Goal: Task Accomplishment & Management: Manage account settings

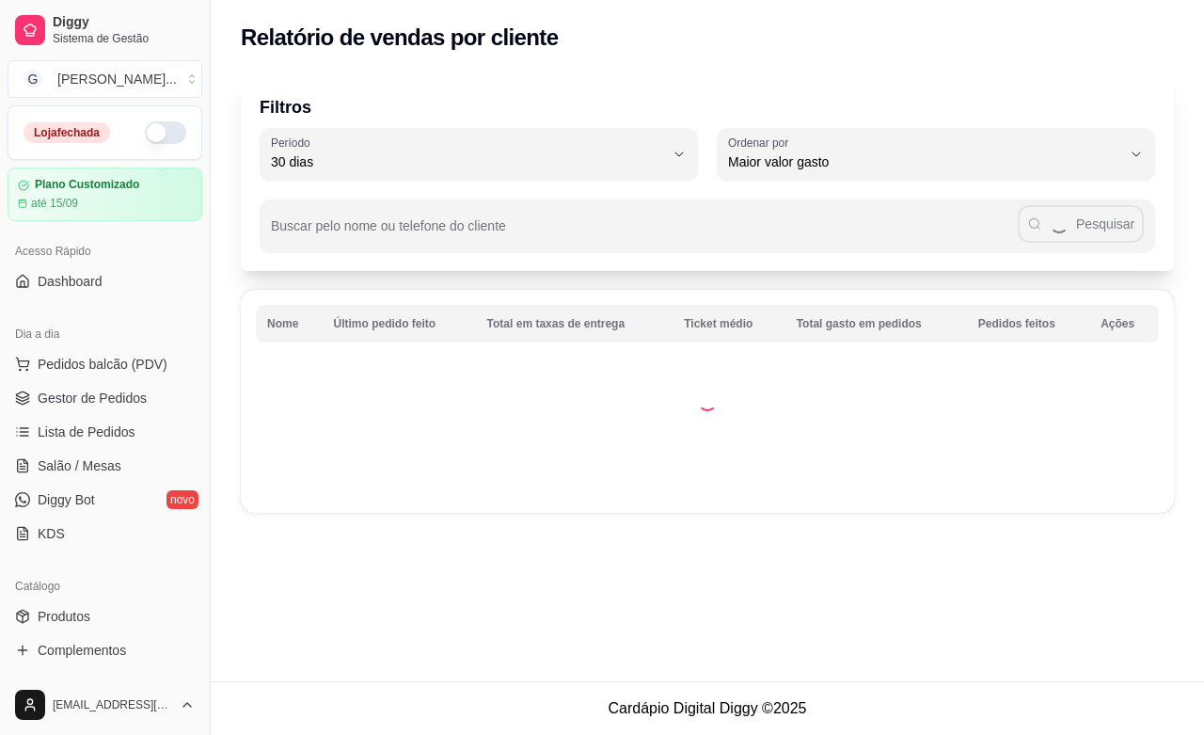
select select "30"
select select "HIGHEST_TOTAL_SPENT_WITH_ORDERS"
click at [147, 724] on span "Relatórios de vendas" at bounding box center [100, 733] width 124 height 19
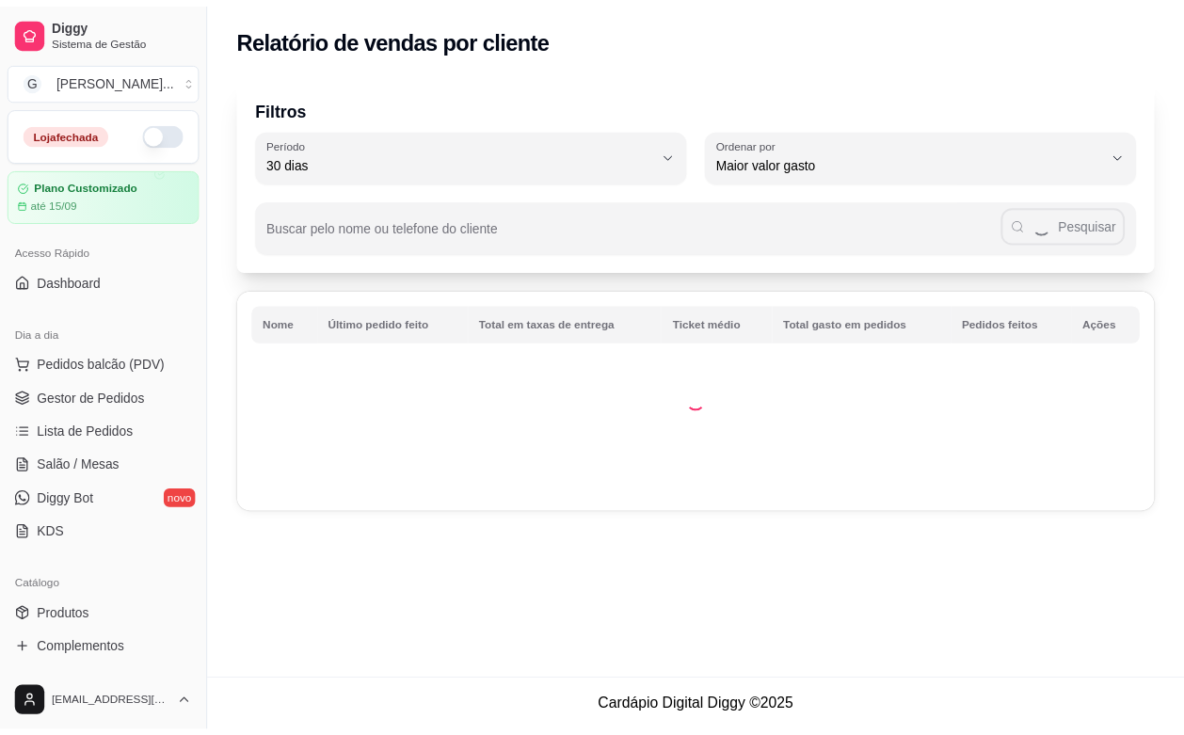
scroll to position [588, 0]
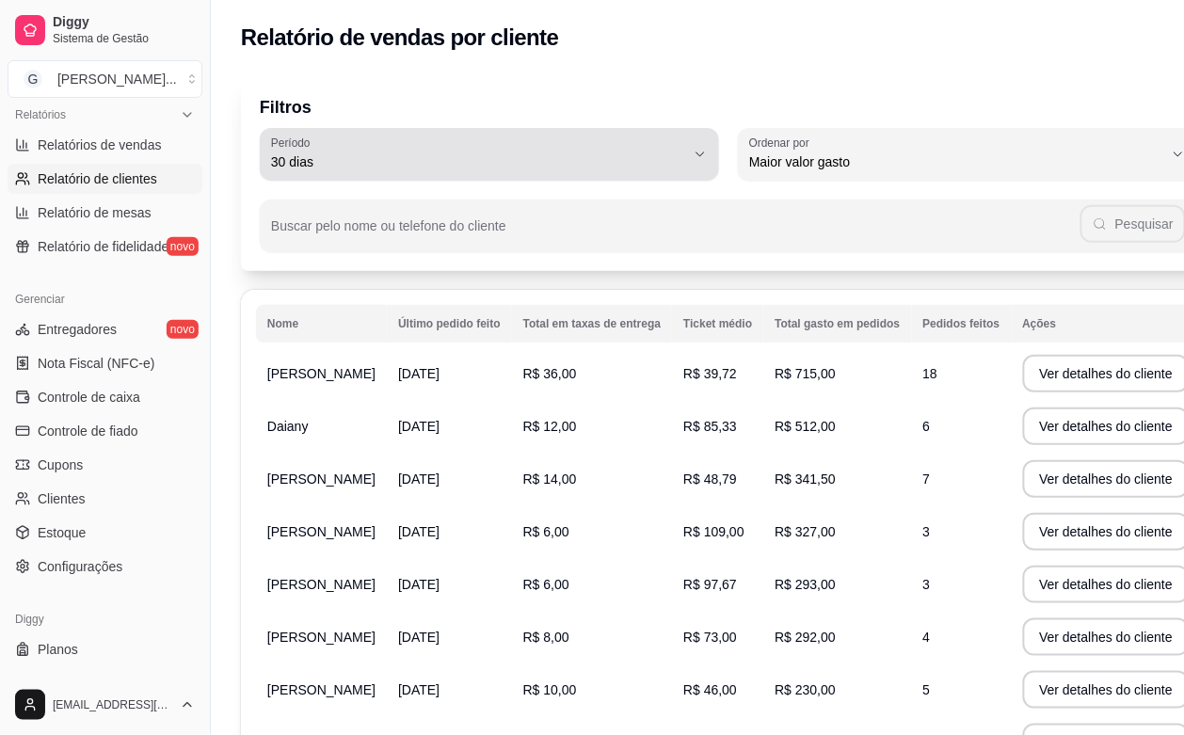
select select "ALL"
select select "0"
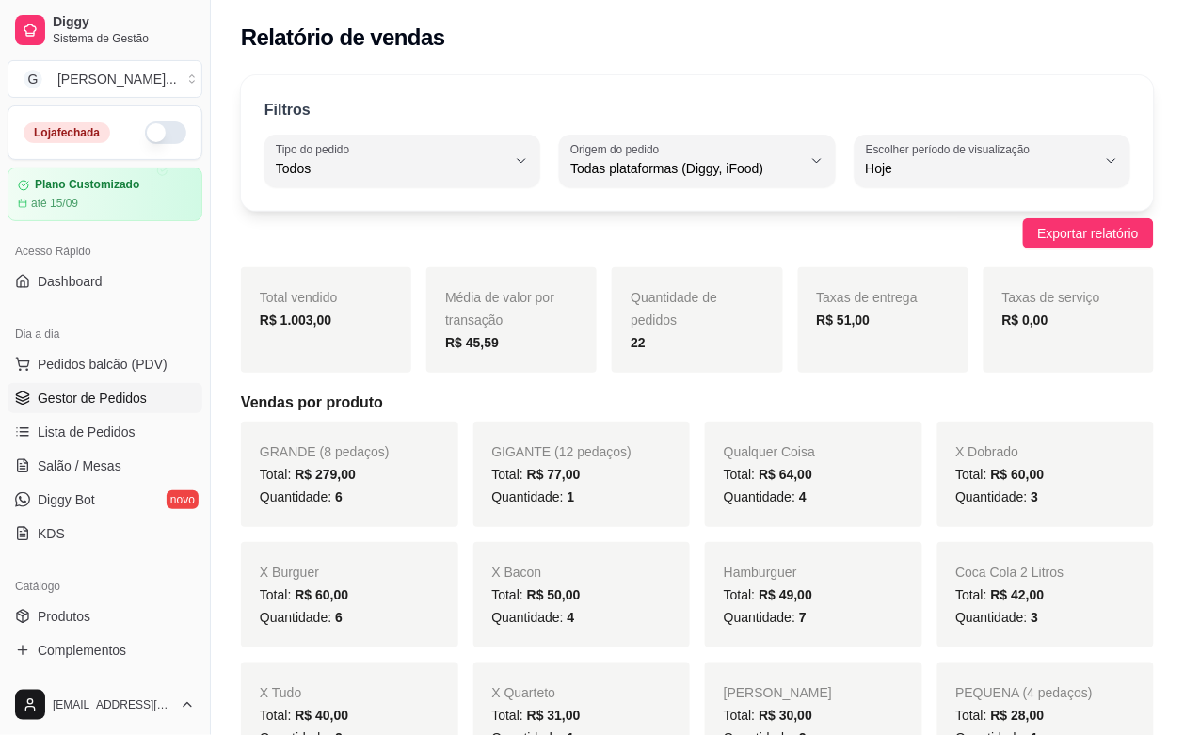
click at [133, 407] on span "Gestor de Pedidos" at bounding box center [92, 398] width 109 height 19
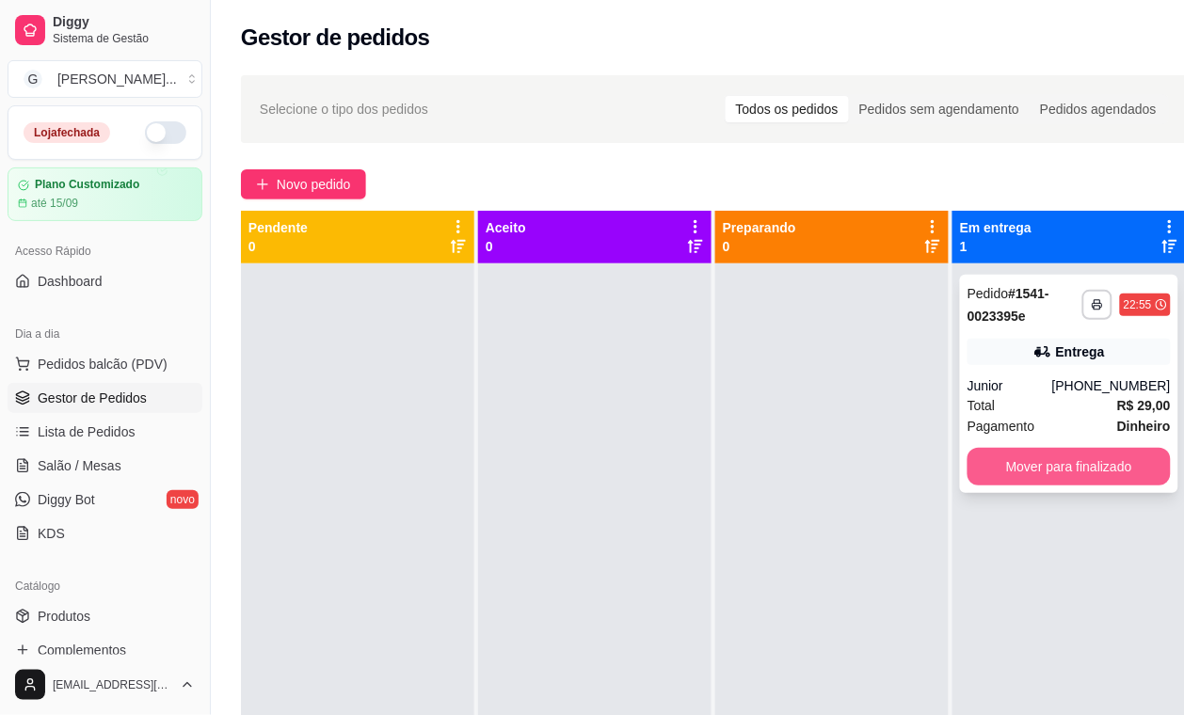
click at [1044, 475] on button "Mover para finalizado" at bounding box center [1068, 467] width 203 height 38
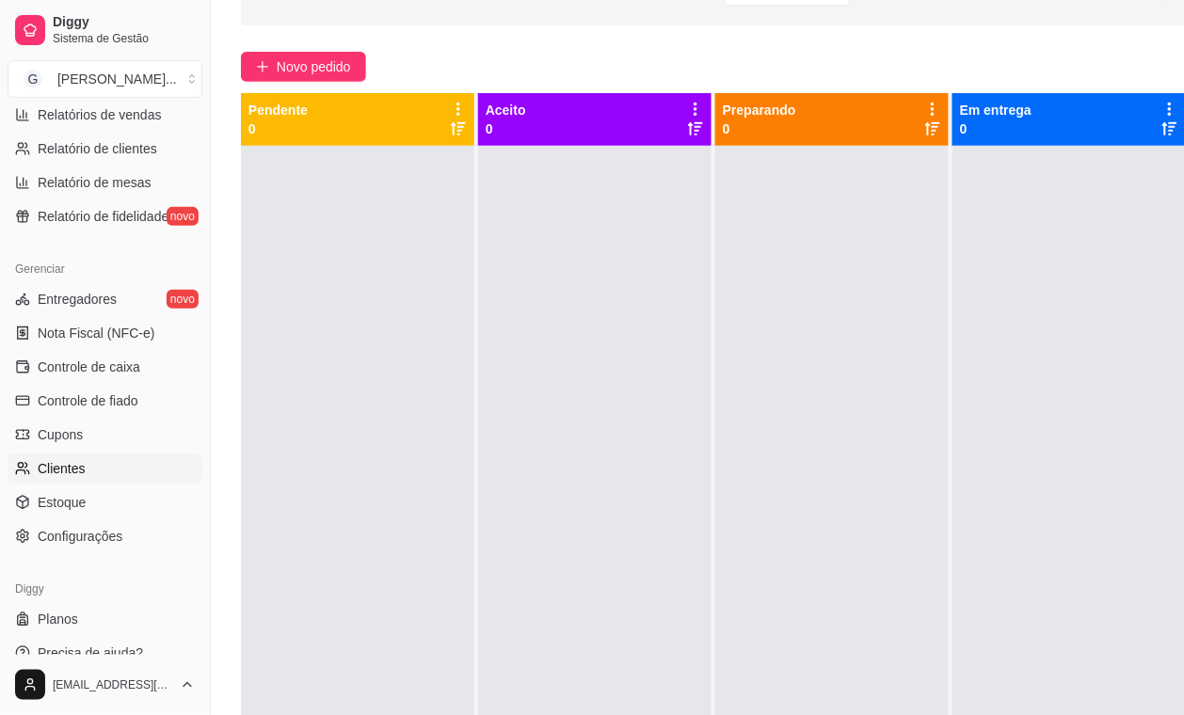
scroll to position [307, 0]
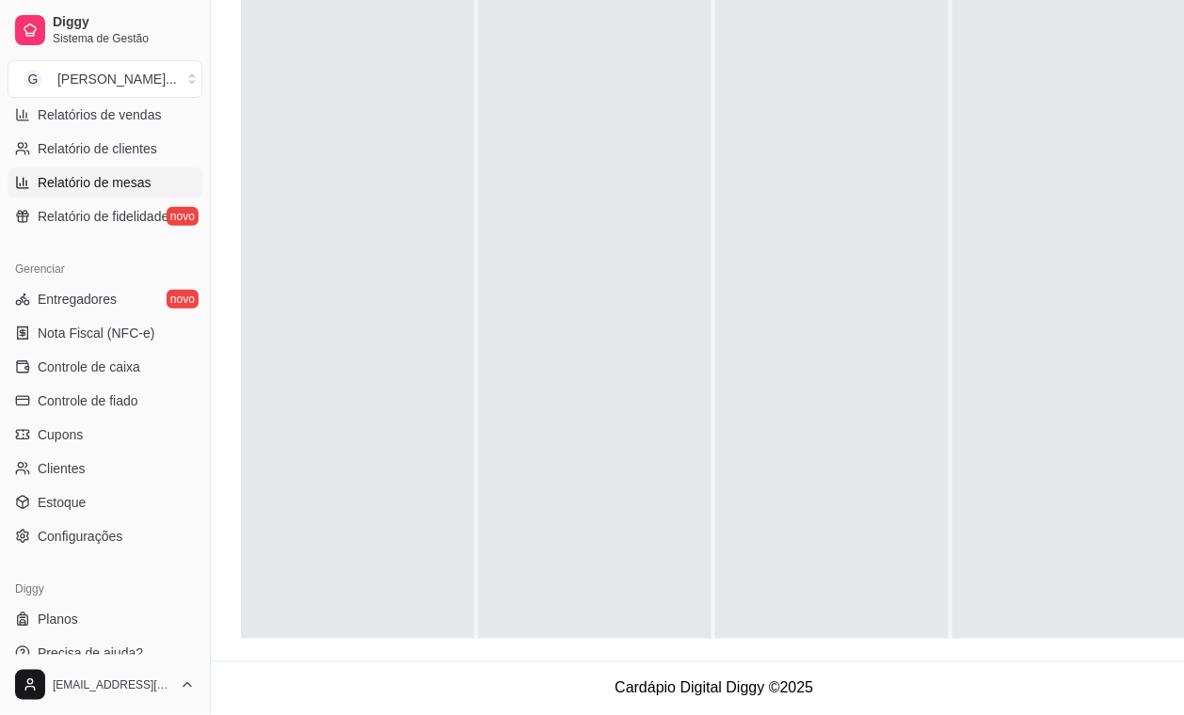
click at [104, 177] on span "Relatório de mesas" at bounding box center [95, 182] width 114 height 19
select select "TOTAL_OF_ORDERS"
select select "7"
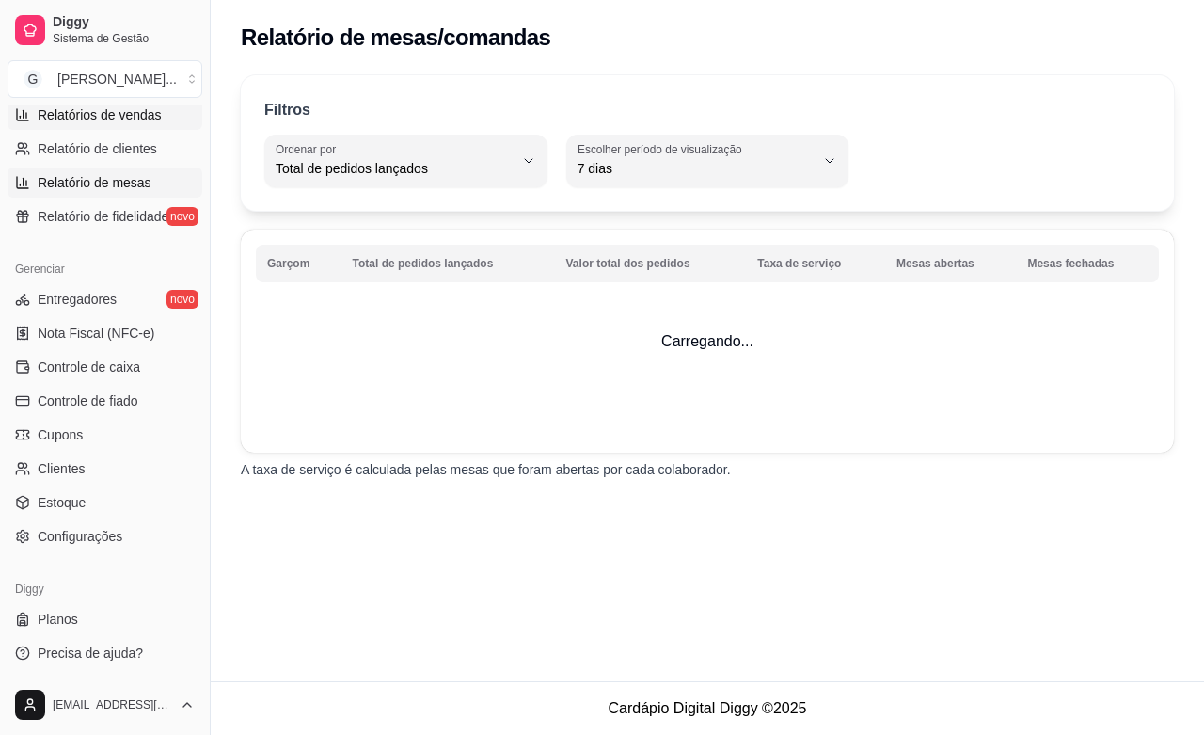
click at [105, 128] on link "Relatórios de vendas" at bounding box center [105, 115] width 195 height 30
select select "ALL"
select select "0"
